Goal: Task Accomplishment & Management: Complete application form

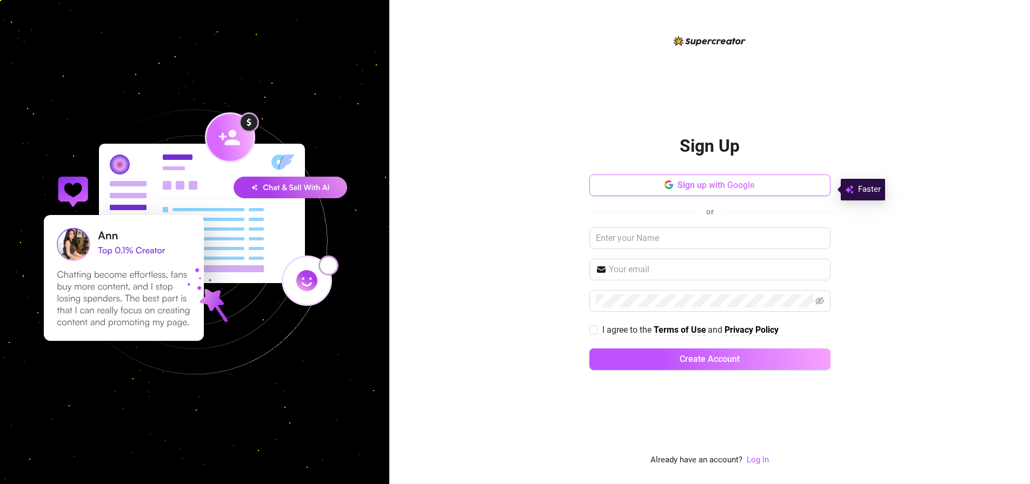
click at [720, 188] on span "Sign up with Google" at bounding box center [716, 185] width 77 height 10
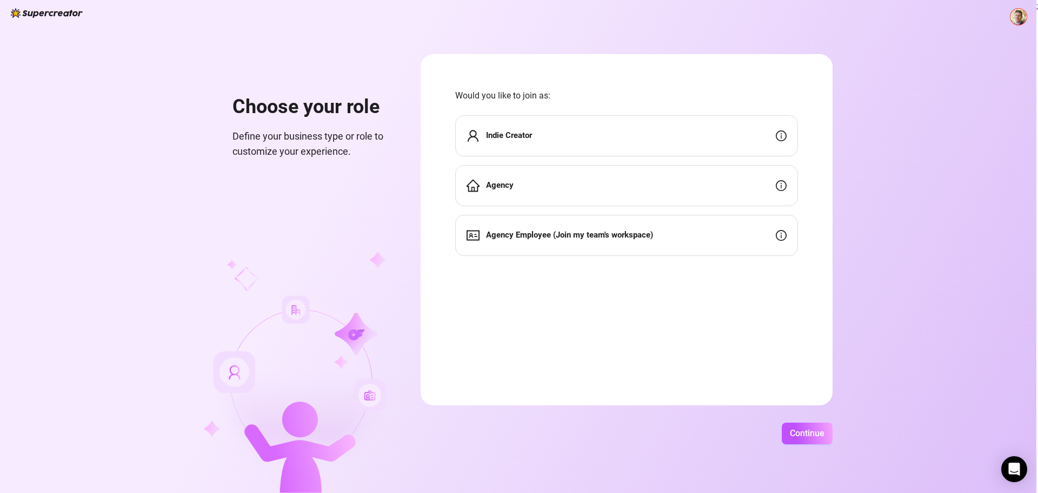
click at [629, 138] on div "Indie Creator" at bounding box center [626, 135] width 343 height 41
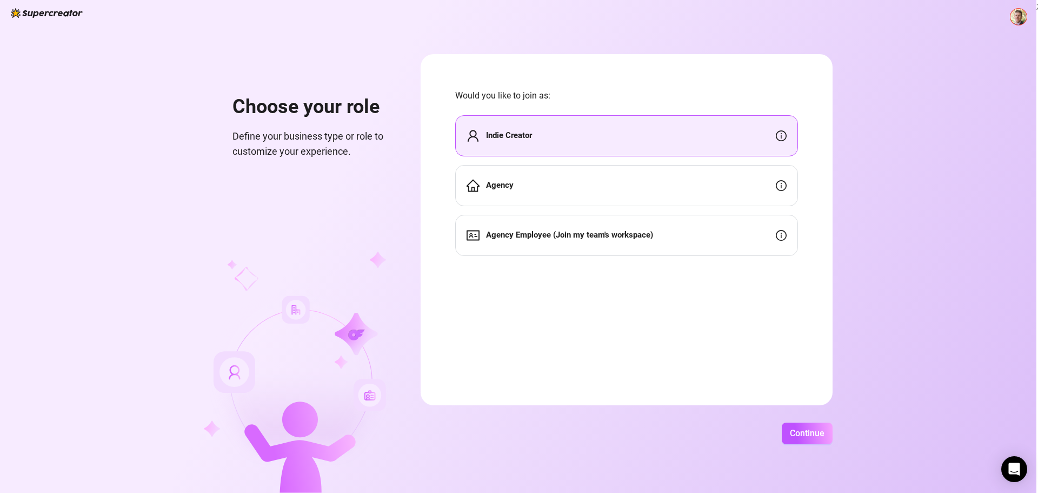
click at [629, 138] on div "Indie Creator" at bounding box center [626, 135] width 343 height 41
drag, startPoint x: 613, startPoint y: 132, endPoint x: 541, endPoint y: 144, distance: 72.4
click at [541, 144] on div "Indie Creator" at bounding box center [626, 135] width 343 height 41
drag, startPoint x: 806, startPoint y: 433, endPoint x: 791, endPoint y: 422, distance: 17.9
click at [806, 432] on span "Continue" at bounding box center [807, 433] width 35 height 10
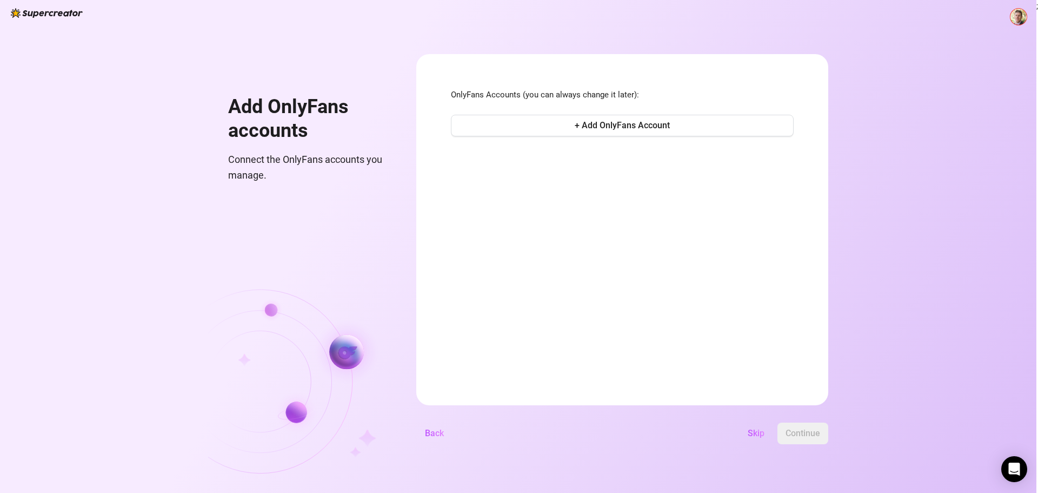
drag, startPoint x: 602, startPoint y: 246, endPoint x: 499, endPoint y: 236, distance: 103.7
click at [500, 237] on form "OnlyFans Accounts (you can always change it later): + Add OnlyFans Account Back…" at bounding box center [622, 229] width 412 height 351
click at [601, 108] on div "OnlyFans Accounts (you can always change it later): + Add OnlyFans Account" at bounding box center [622, 114] width 343 height 50
click at [595, 127] on span "+ Add OnlyFans Account" at bounding box center [622, 125] width 95 height 10
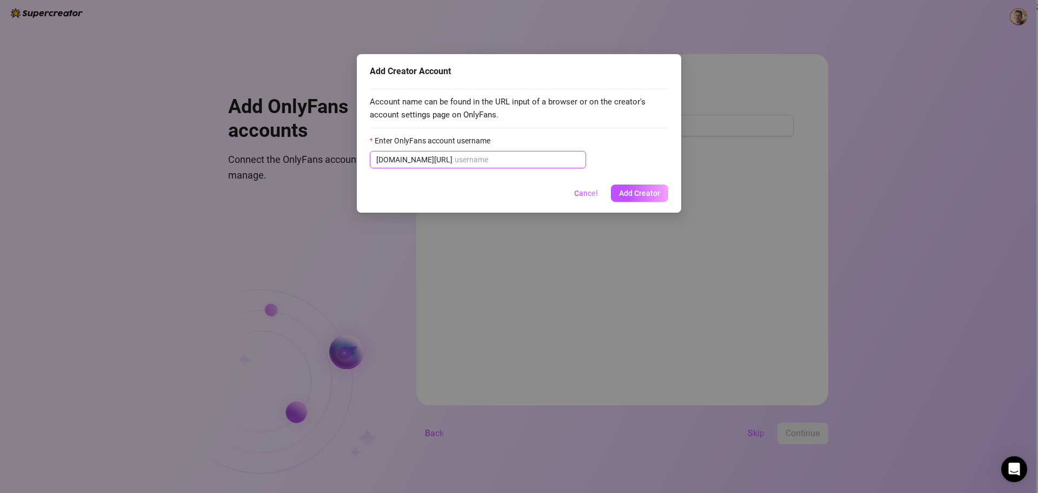
click at [483, 158] on input "Enter OnlyFans account username" at bounding box center [517, 160] width 125 height 12
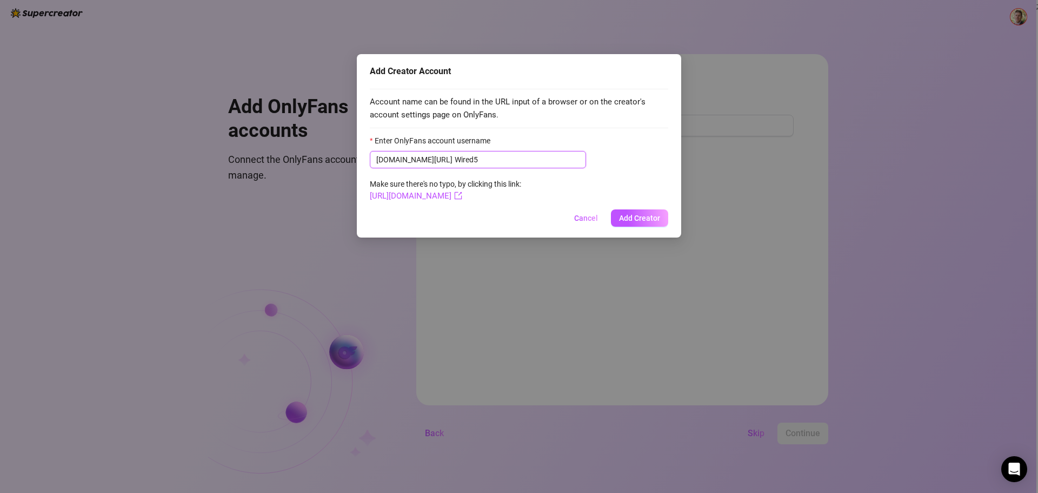
drag, startPoint x: 483, startPoint y: 158, endPoint x: 456, endPoint y: 157, distance: 27.1
click at [456, 157] on input "Wired5" at bounding box center [517, 160] width 125 height 12
click at [455, 156] on input "Wired4" at bounding box center [517, 160] width 125 height 12
click at [538, 154] on input "Wired4Use" at bounding box center [517, 160] width 125 height 12
drag, startPoint x: 529, startPoint y: 157, endPoint x: 394, endPoint y: 151, distance: 135.3
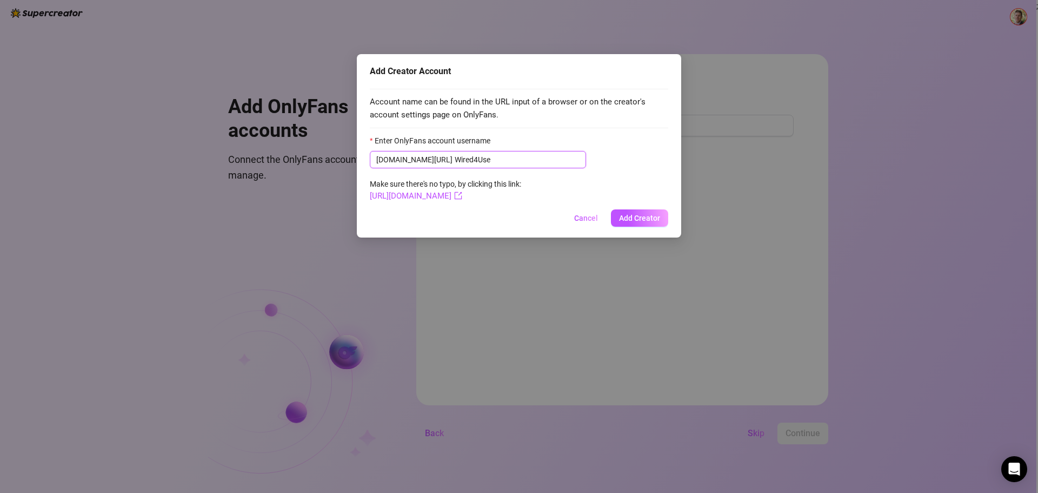
click at [334, 147] on div "Add Creator Account Account name can be found in the URL input of a browser or …" at bounding box center [519, 246] width 1038 height 493
click at [471, 163] on input "Wired4Use" at bounding box center [517, 160] width 125 height 12
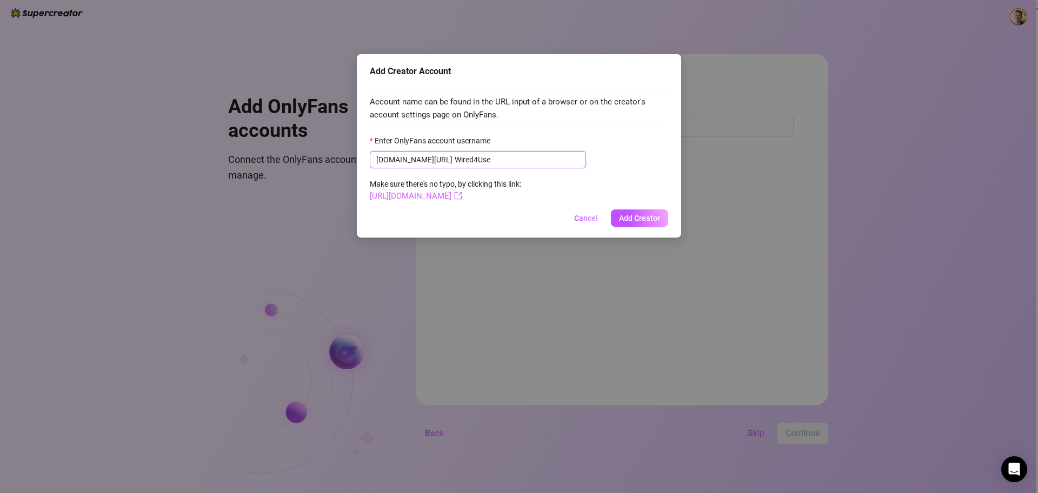
type input "Wired4Use"
click at [462, 195] on link "[URL][DOMAIN_NAME]" at bounding box center [416, 196] width 92 height 10
